Goal: Check status: Check status

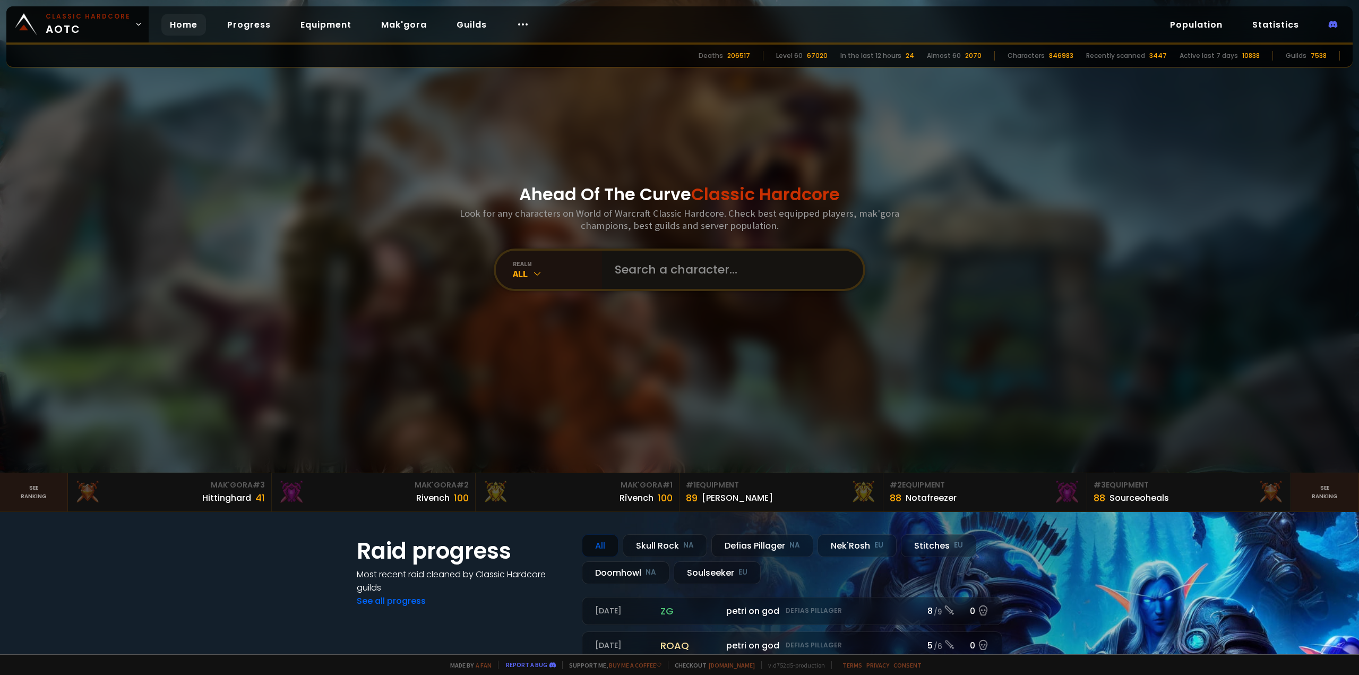
click at [653, 261] on input "text" at bounding box center [730, 270] width 242 height 38
type input "omgkek"
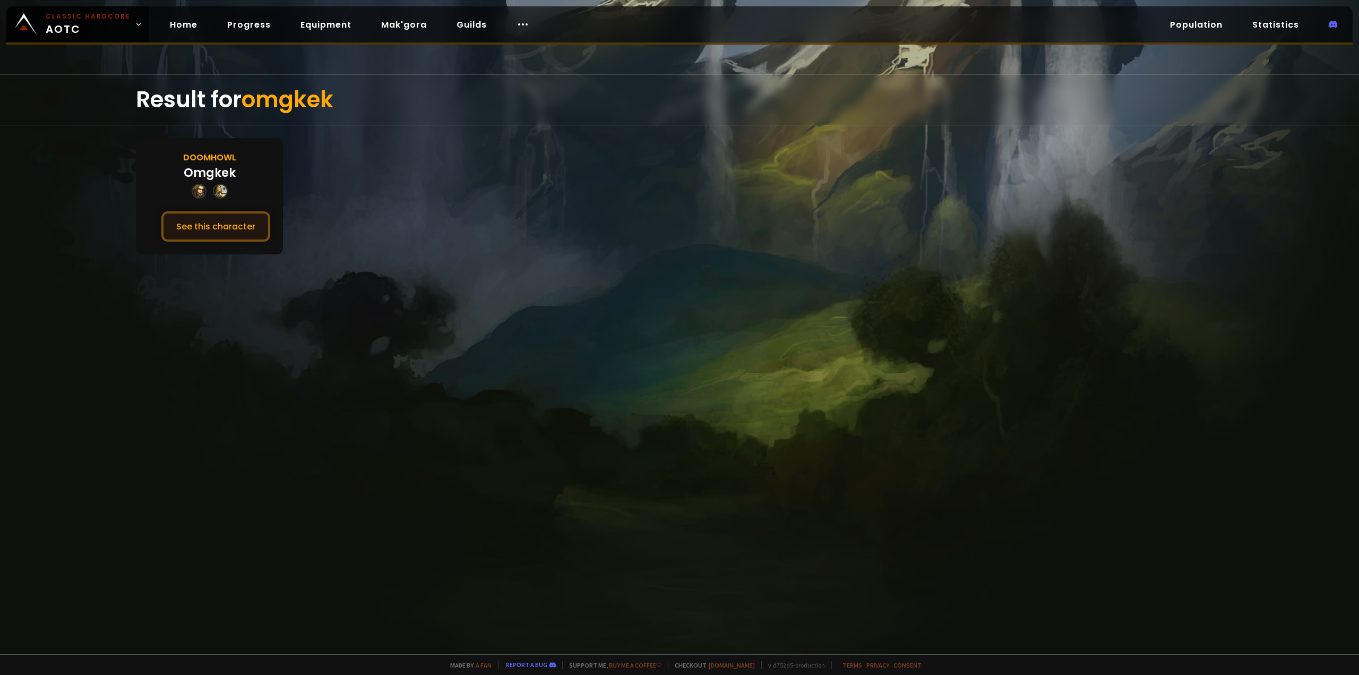
click at [224, 235] on button "See this character" at bounding box center [215, 226] width 109 height 30
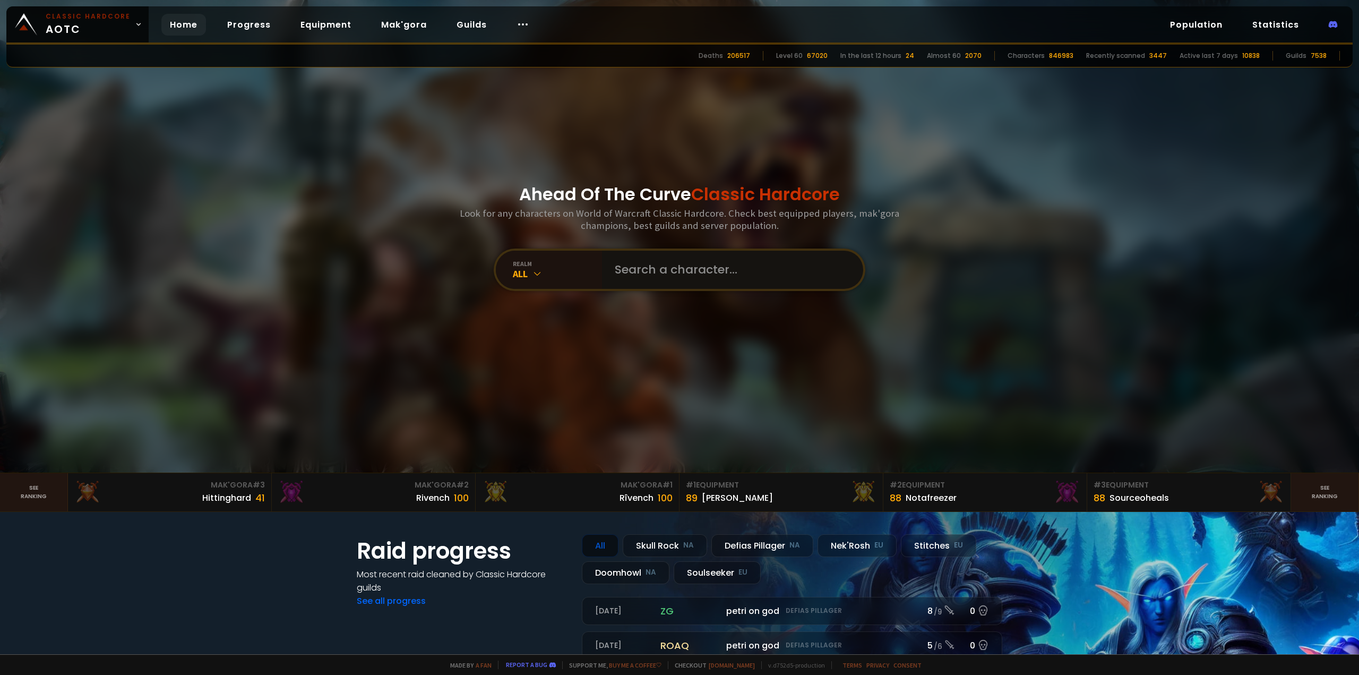
click at [660, 270] on input "text" at bounding box center [730, 270] width 242 height 38
type input "Fadeds"
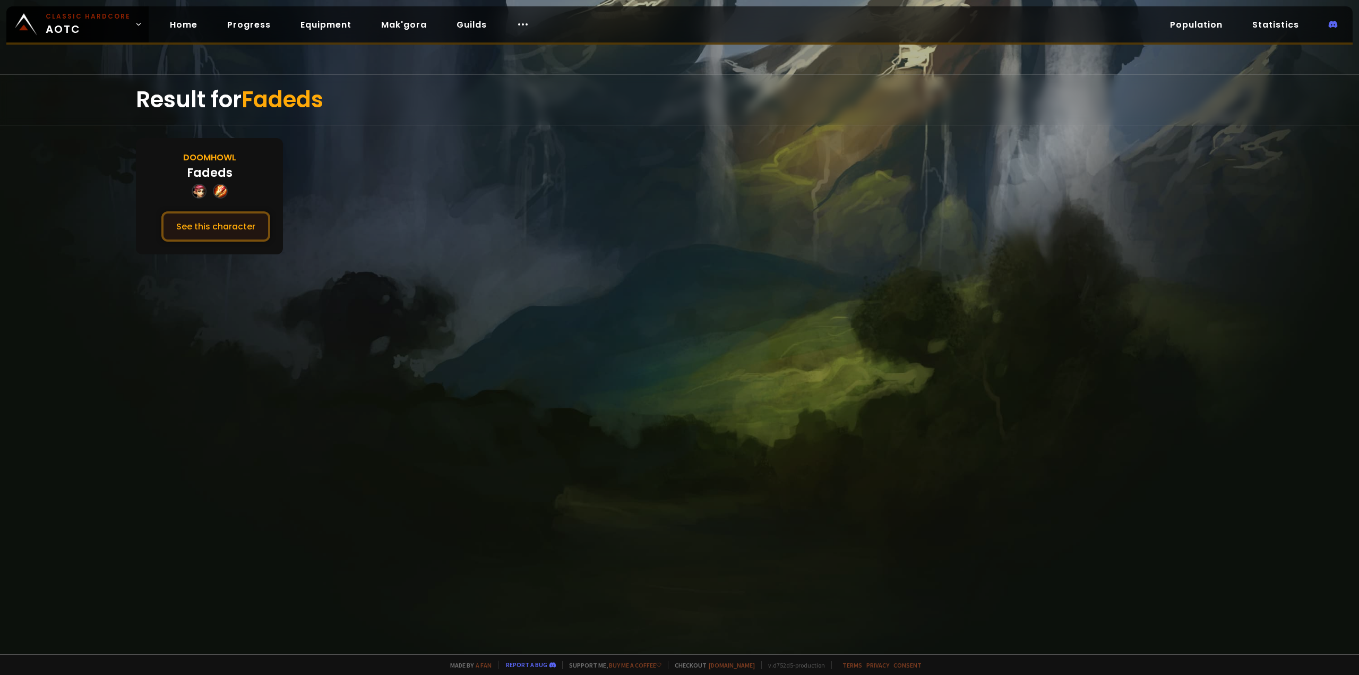
click at [203, 230] on button "See this character" at bounding box center [215, 226] width 109 height 30
